Goal: Communication & Community: Answer question/provide support

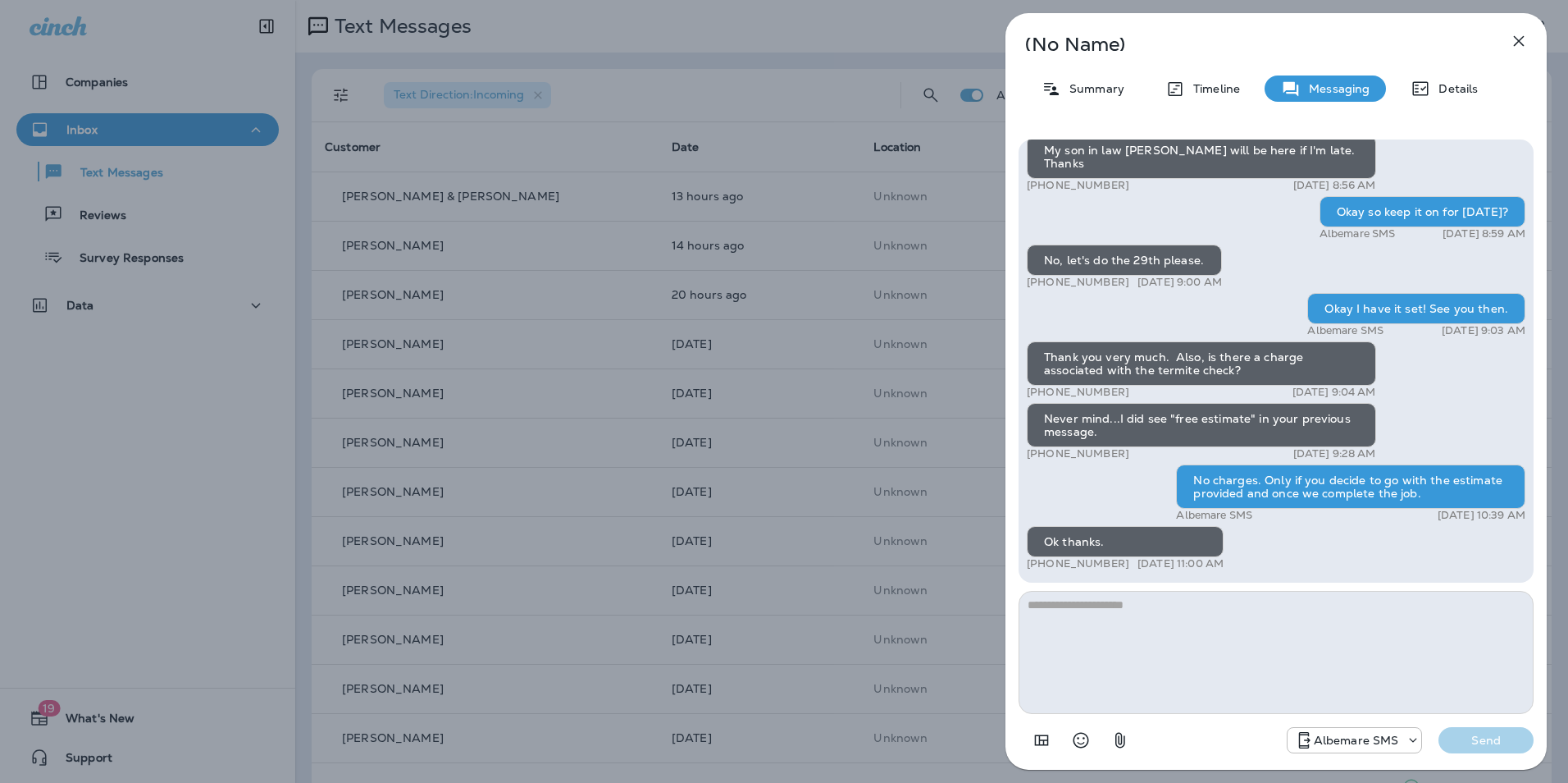
click at [1513, 41] on icon "button" at bounding box center [1519, 41] width 20 height 20
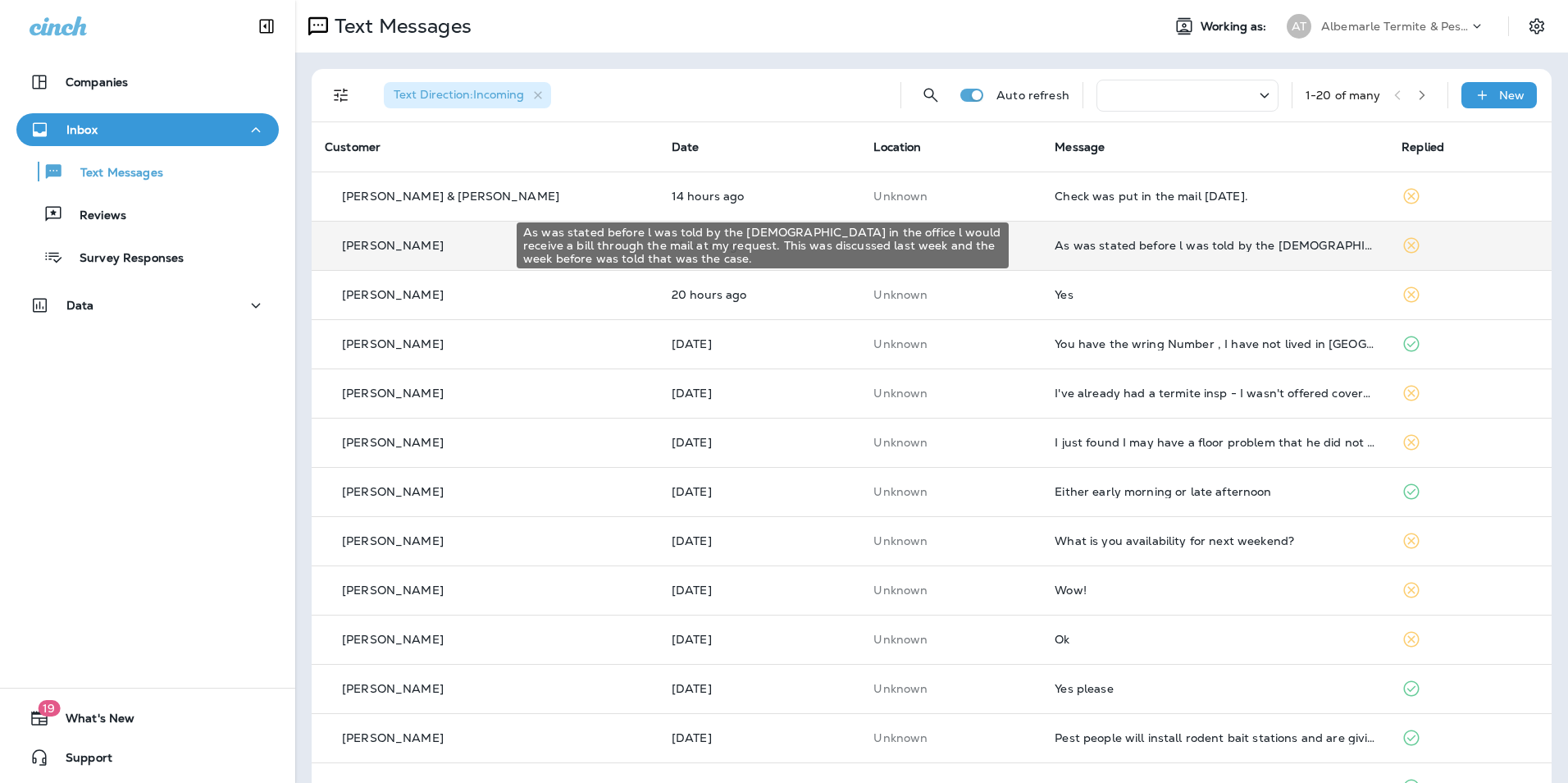
click at [1153, 245] on div "As was stated before l was told by the [DEMOGRAPHIC_DATA] in the office l would…" at bounding box center [1215, 245] width 321 height 13
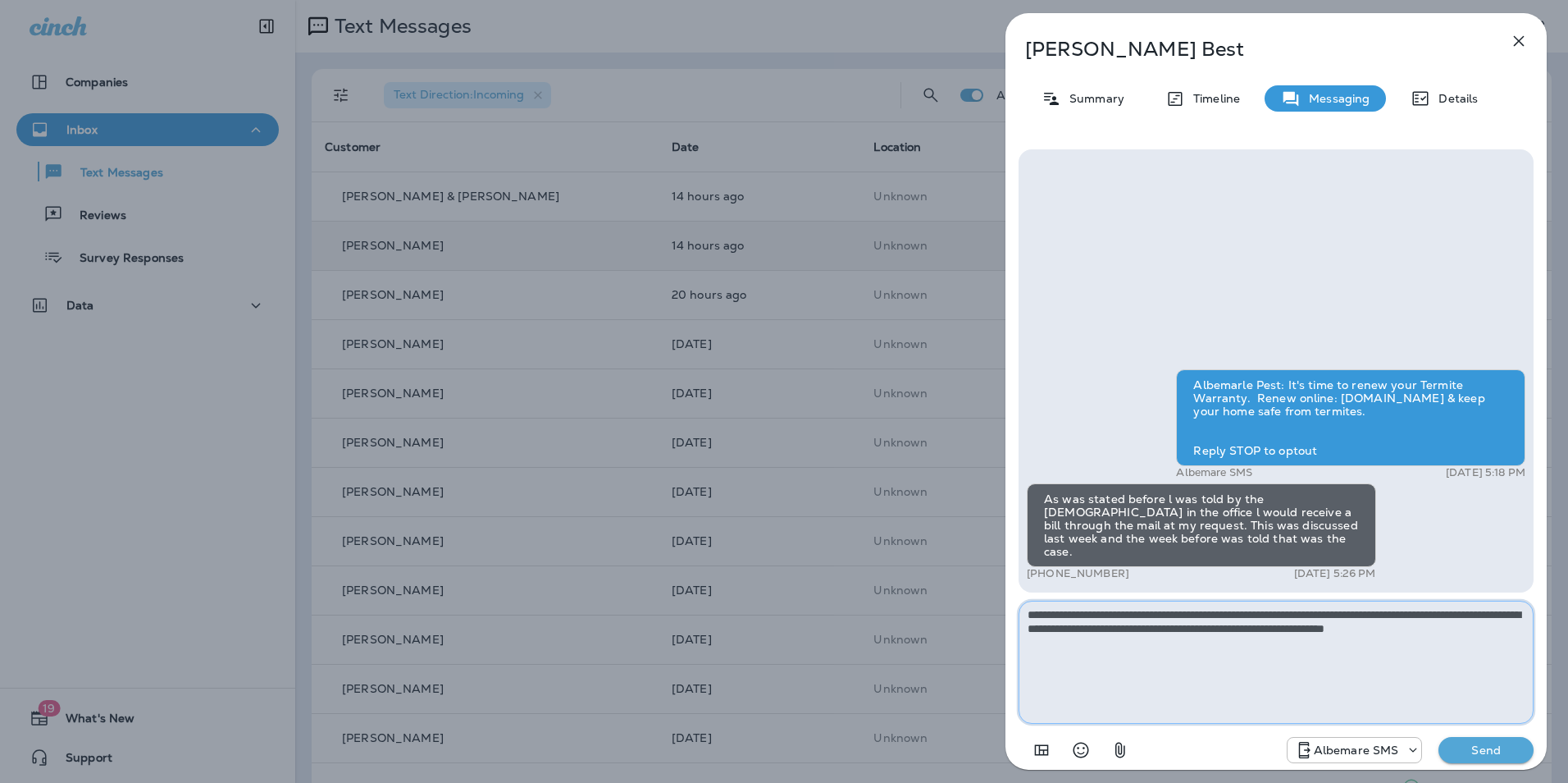
type textarea "**********"
click at [1488, 751] on p "Send" at bounding box center [1486, 749] width 68 height 15
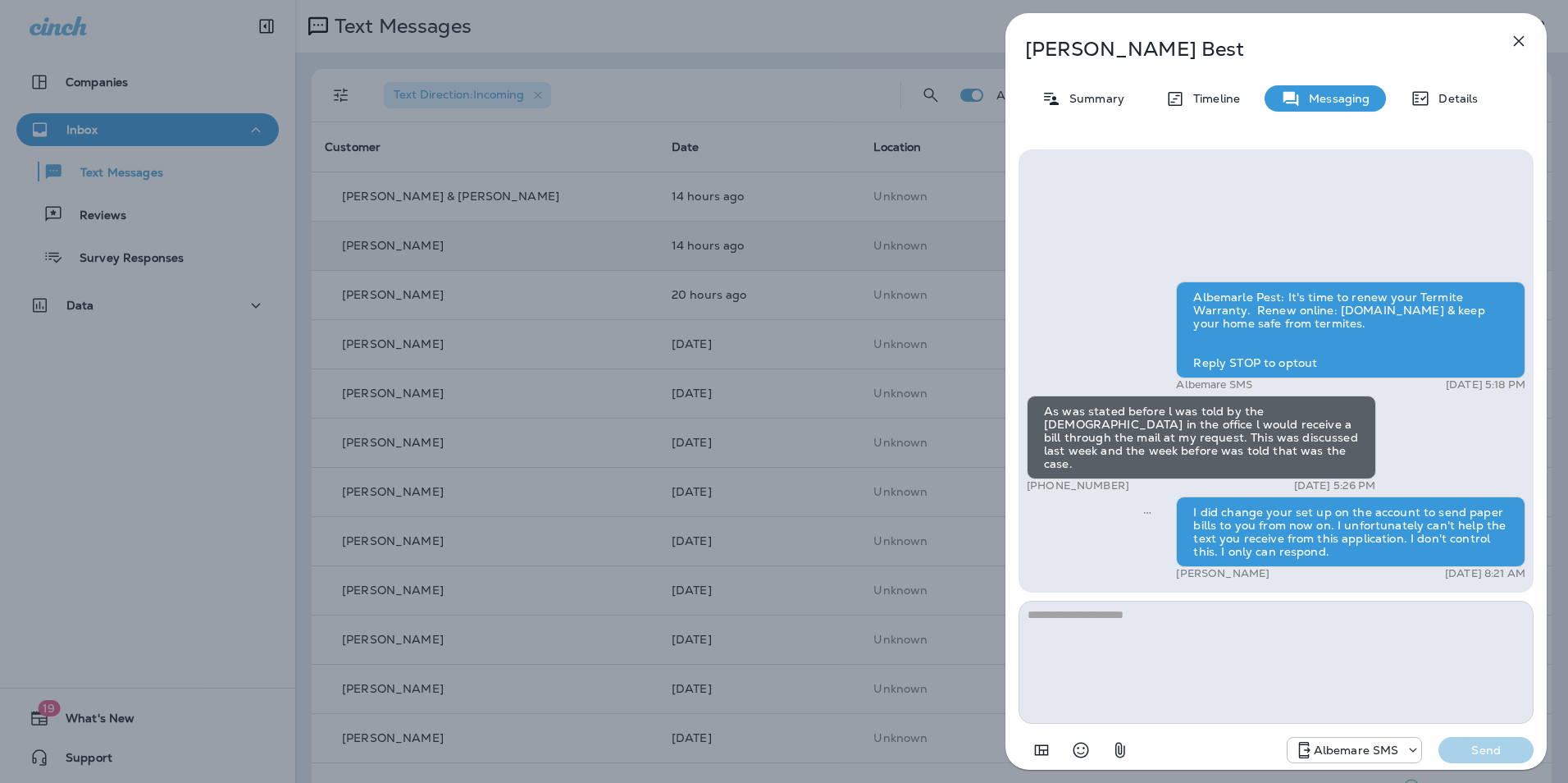
click at [1514, 43] on icon "button" at bounding box center [1519, 41] width 20 height 20
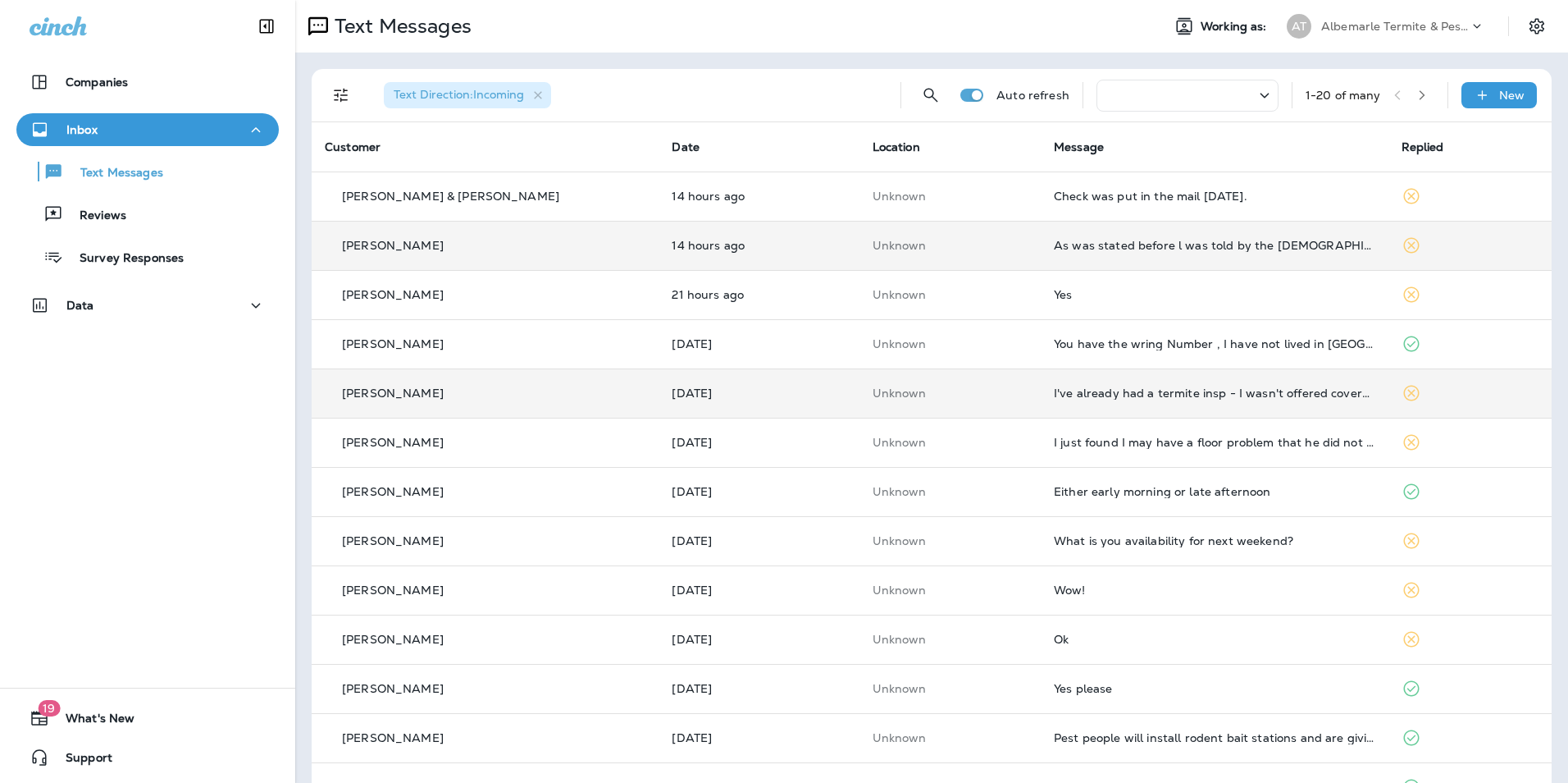
click at [1145, 407] on td "I've already had a termite insp - I wasn't offered coverage but he said there w…" at bounding box center [1214, 393] width 347 height 49
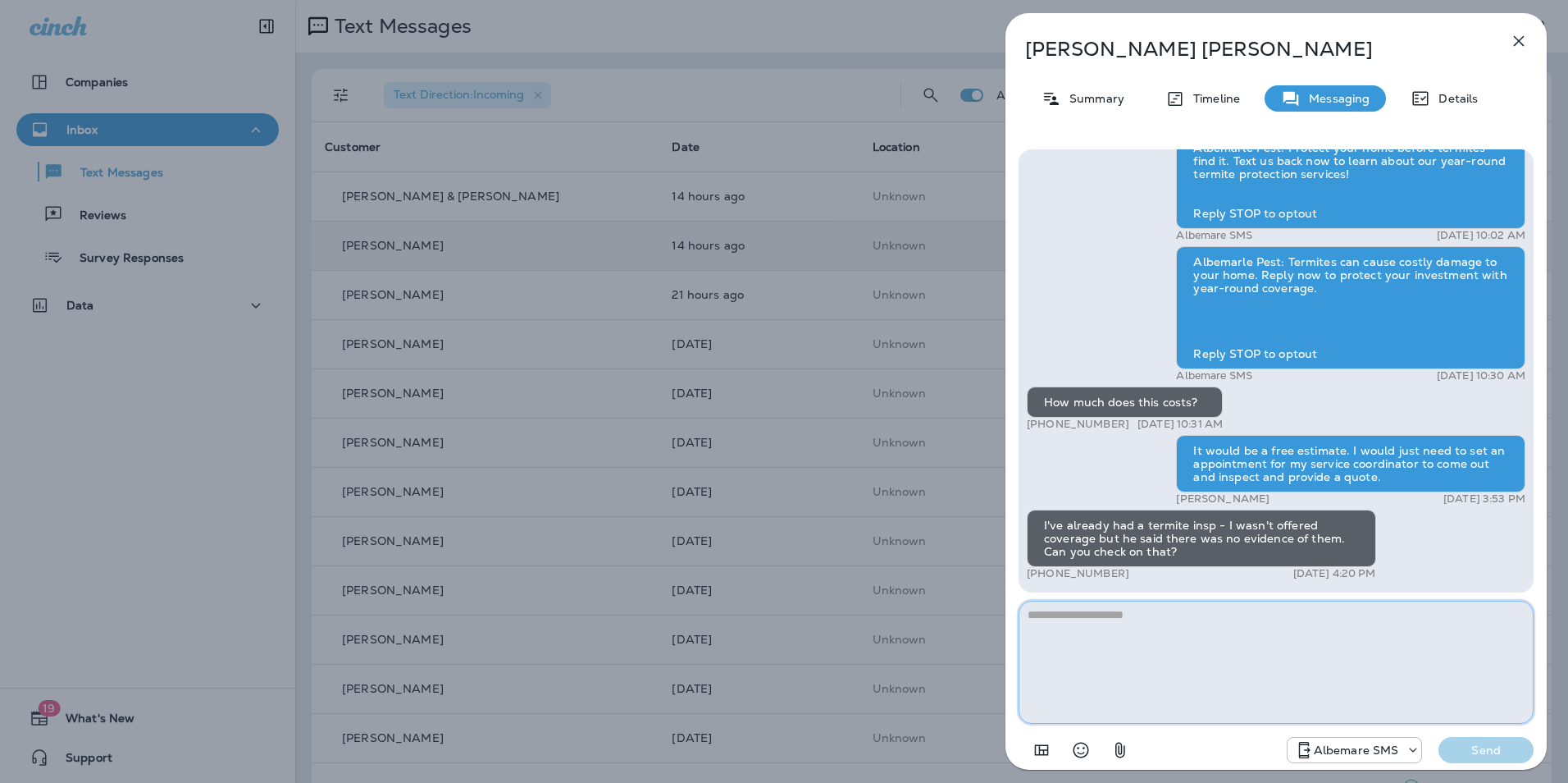
click at [1116, 636] on textarea at bounding box center [1276, 662] width 515 height 123
click at [1107, 644] on textarea at bounding box center [1276, 662] width 515 height 123
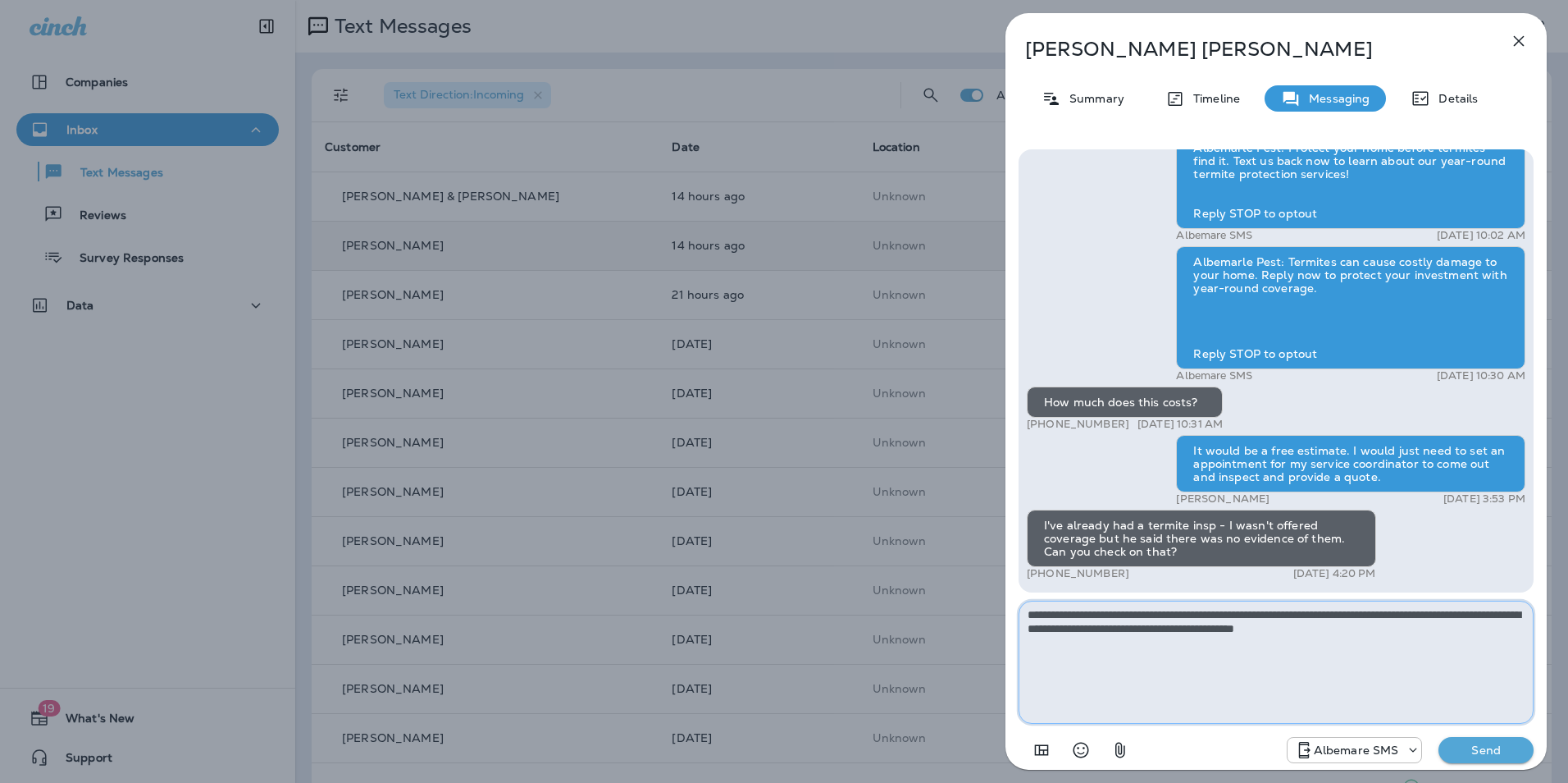
type textarea "**********"
click at [1504, 753] on p "Send" at bounding box center [1486, 749] width 68 height 15
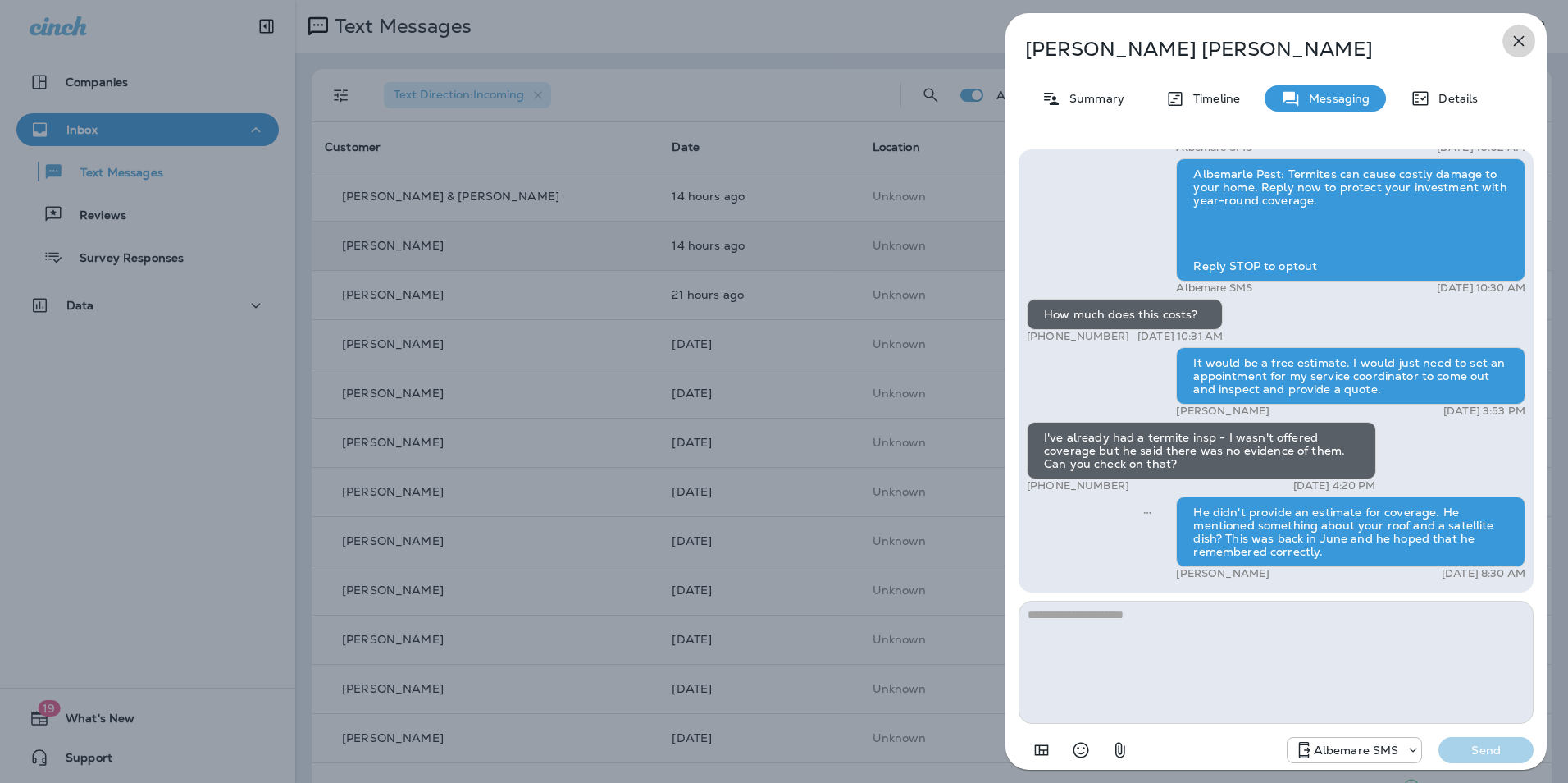
click at [1514, 38] on icon "button" at bounding box center [1519, 41] width 20 height 20
